Goal: Task Accomplishment & Management: Manage account settings

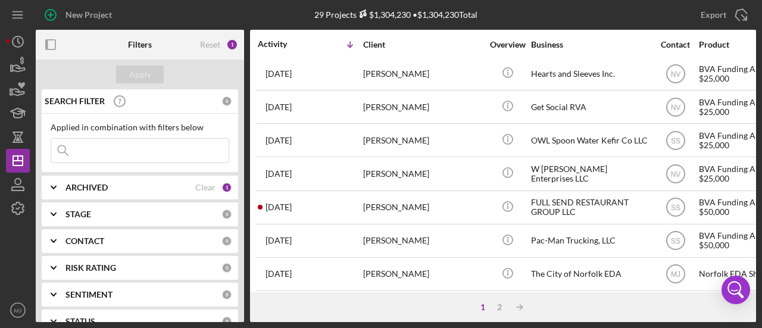
scroll to position [607, 0]
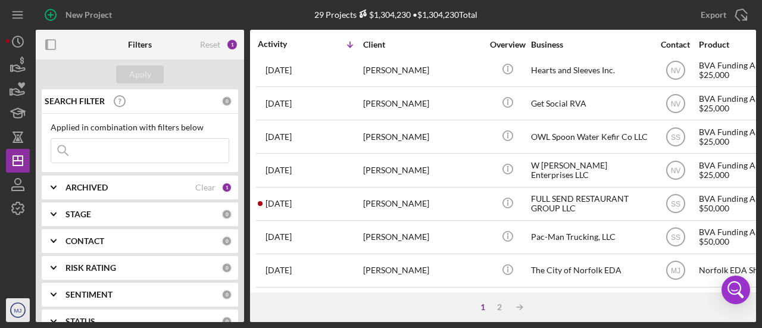
click at [14, 315] on icon "MJ" at bounding box center [18, 310] width 24 height 30
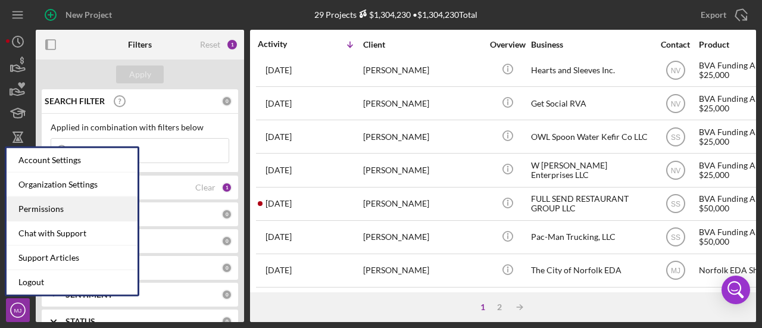
click at [55, 211] on div "Permissions" at bounding box center [72, 209] width 131 height 24
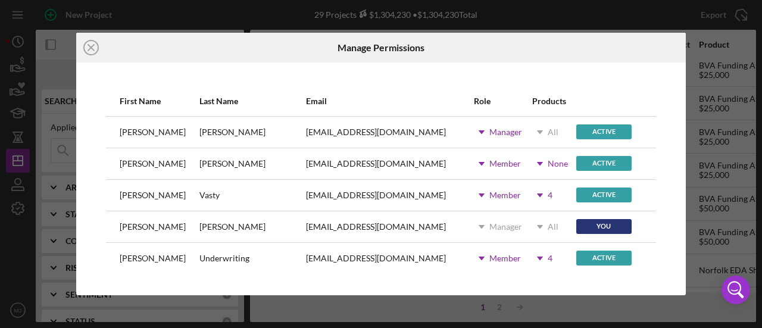
click at [528, 165] on icon "Icon/Dropdown Arrow" at bounding box center [540, 164] width 30 height 30
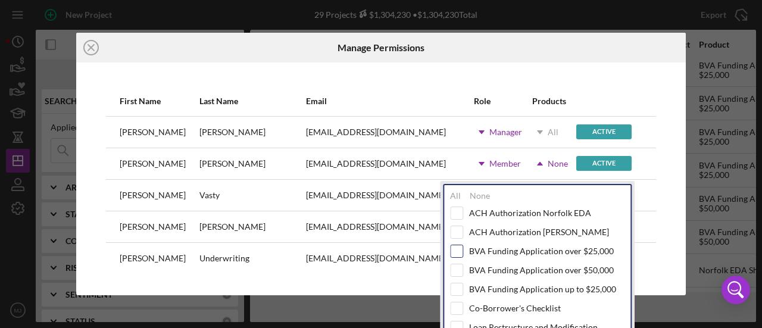
click at [458, 247] on input "checkbox" at bounding box center [457, 251] width 12 height 12
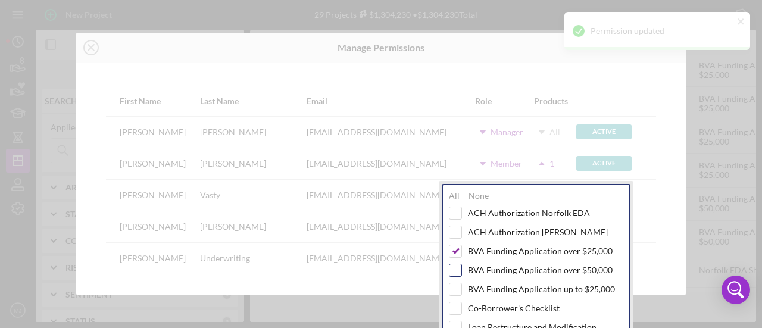
click at [456, 268] on input "checkbox" at bounding box center [455, 270] width 12 height 12
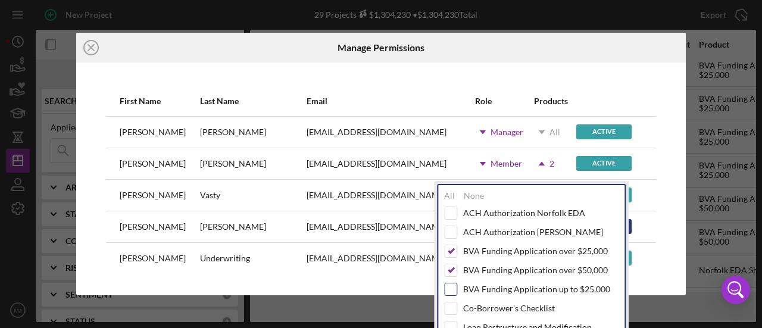
click at [457, 285] on input "checkbox" at bounding box center [451, 289] width 12 height 12
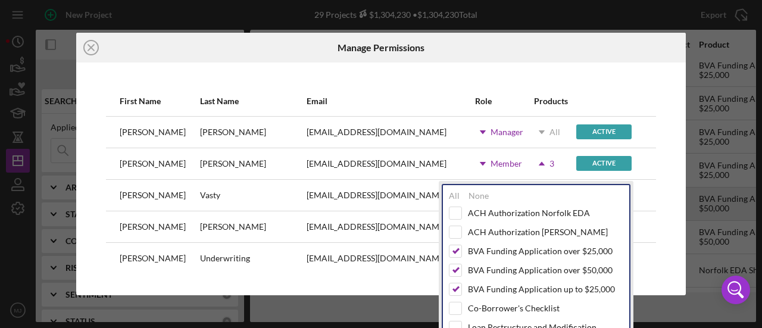
drag, startPoint x: 698, startPoint y: 202, endPoint x: 685, endPoint y: 204, distance: 12.6
click at [698, 202] on div "Icon/Close Manage Permissions First Name Last Name Email Role Products [PERSON_…" at bounding box center [381, 164] width 762 height 328
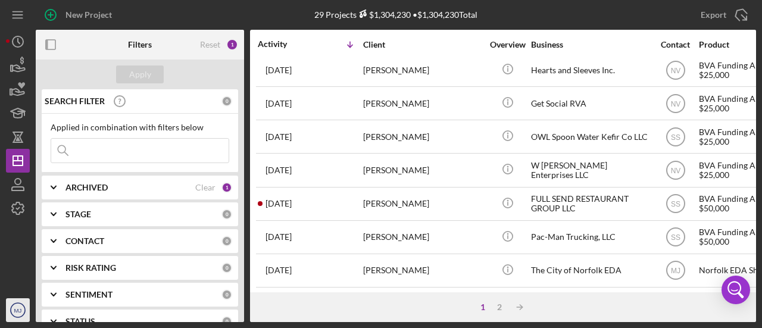
click at [21, 308] on text "MJ" at bounding box center [18, 310] width 8 height 7
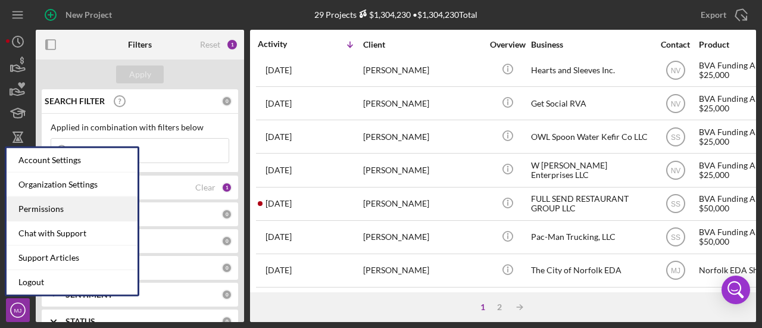
click at [63, 219] on div "Permissions" at bounding box center [72, 209] width 131 height 24
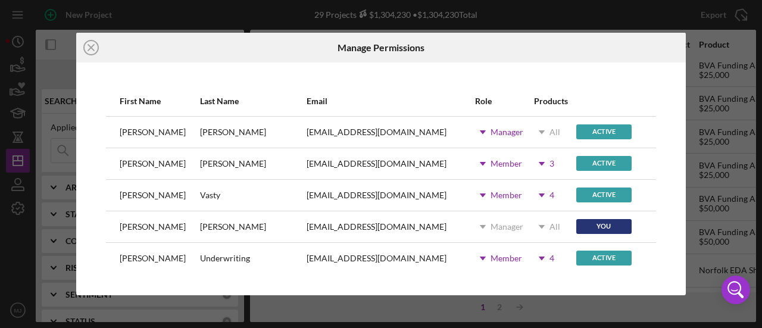
click at [539, 163] on use at bounding box center [542, 164] width 6 height 4
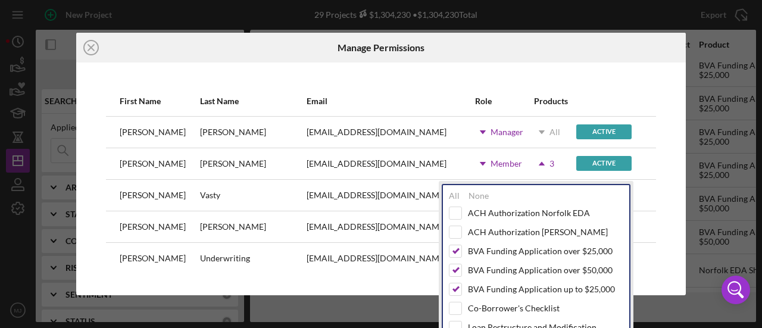
drag, startPoint x: 623, startPoint y: 209, endPoint x: 629, endPoint y: 248, distance: 39.8
click at [629, 248] on body "New Project 29 Projects $1,304,230 • $1,304,230 Total Export Icon/Export Filter…" at bounding box center [381, 164] width 762 height 328
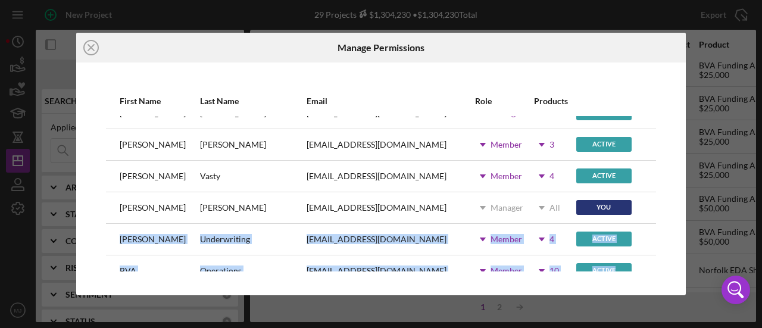
drag, startPoint x: 626, startPoint y: 227, endPoint x: 621, endPoint y: 266, distance: 39.6
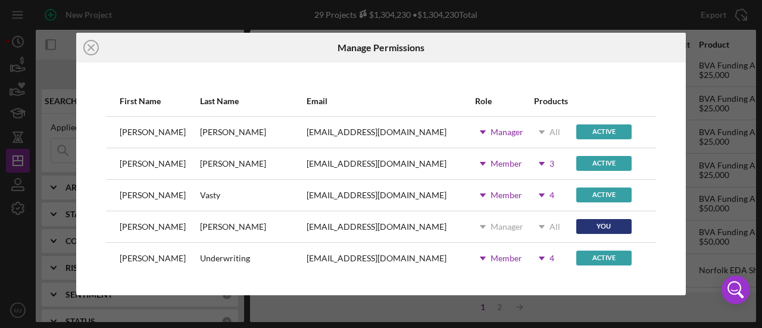
click at [536, 155] on icon "Icon/Dropdown Arrow" at bounding box center [542, 164] width 30 height 30
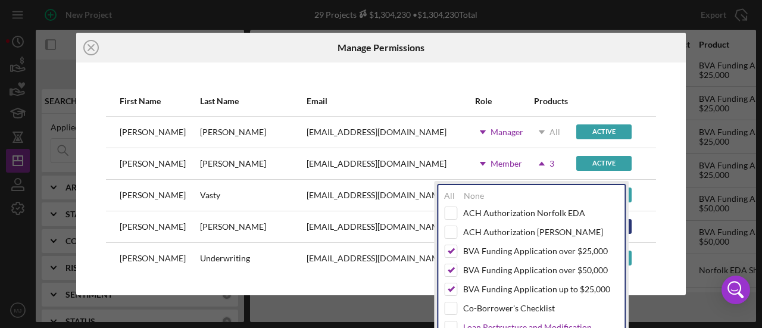
click at [517, 323] on div "Loan Restructure and Modification" at bounding box center [527, 328] width 129 height 10
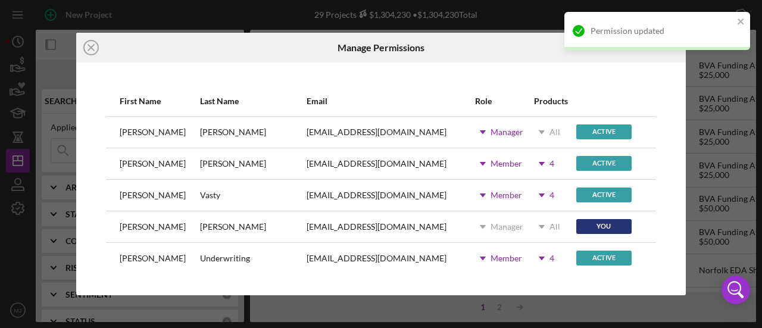
click at [625, 323] on div "Icon/Close Manage Permissions First Name Last Name Email Role Products [PERSON_…" at bounding box center [381, 164] width 762 height 328
click at [625, 323] on div "New Project 29 Projects $1,304,230 • $1,304,230 Total Export Icon/Export Filter…" at bounding box center [381, 164] width 762 height 328
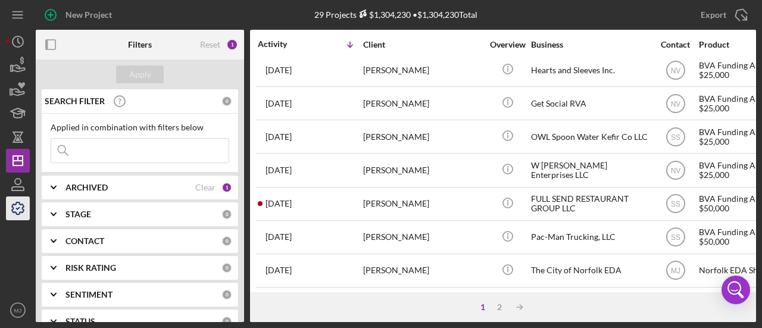
click at [17, 209] on polyline "button" at bounding box center [18, 209] width 3 height 2
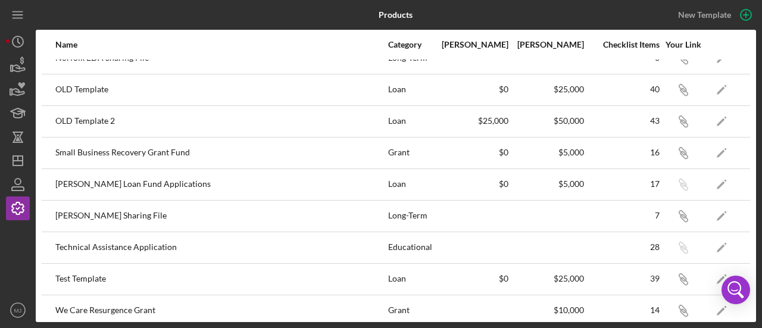
scroll to position [245, 0]
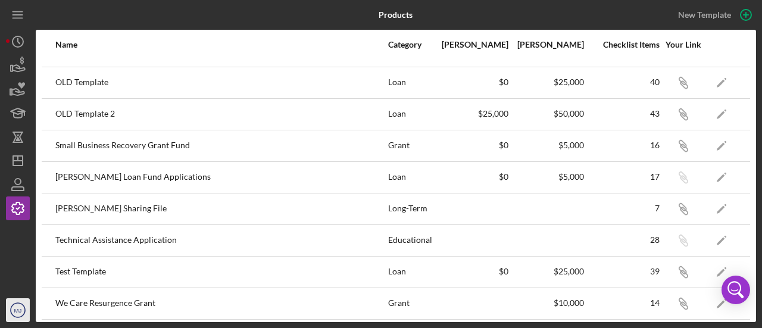
click at [17, 303] on circle "button" at bounding box center [18, 310] width 14 height 14
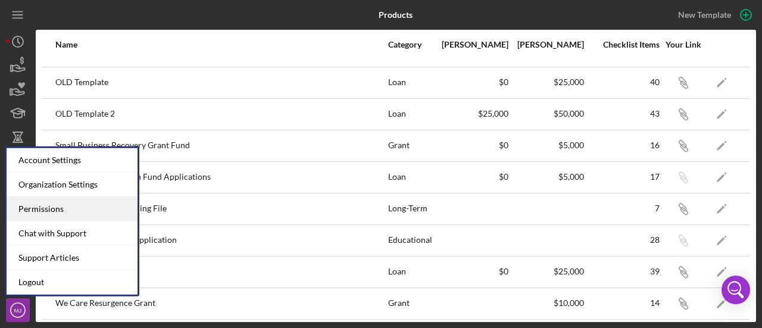
click at [64, 207] on div "Permissions" at bounding box center [72, 209] width 131 height 24
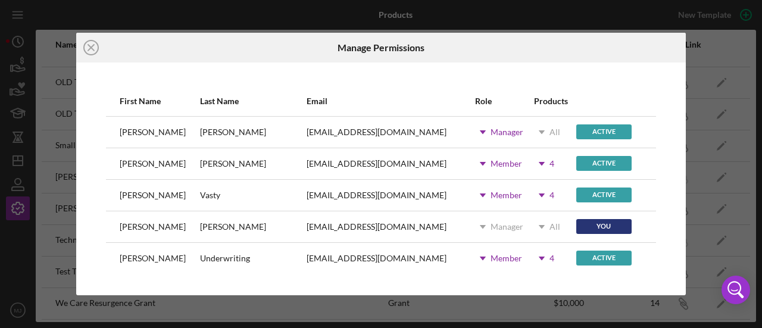
click at [535, 159] on icon "Icon/Dropdown Arrow" at bounding box center [542, 164] width 30 height 30
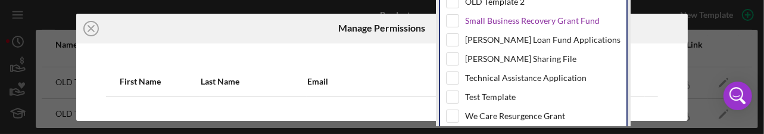
scroll to position [208, 0]
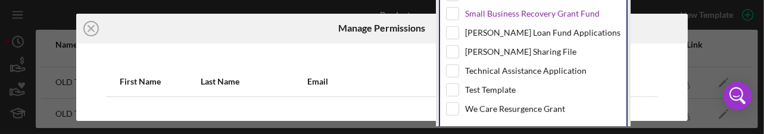
click at [483, 9] on div "Small Business Recovery Grant Fund" at bounding box center [532, 14] width 135 height 10
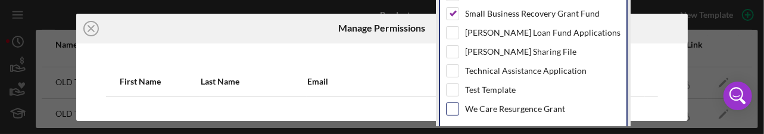
click at [454, 103] on input "checkbox" at bounding box center [452, 109] width 12 height 12
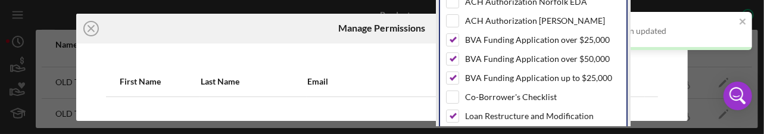
scroll to position [0, 0]
